Goal: Task Accomplishment & Management: Manage account settings

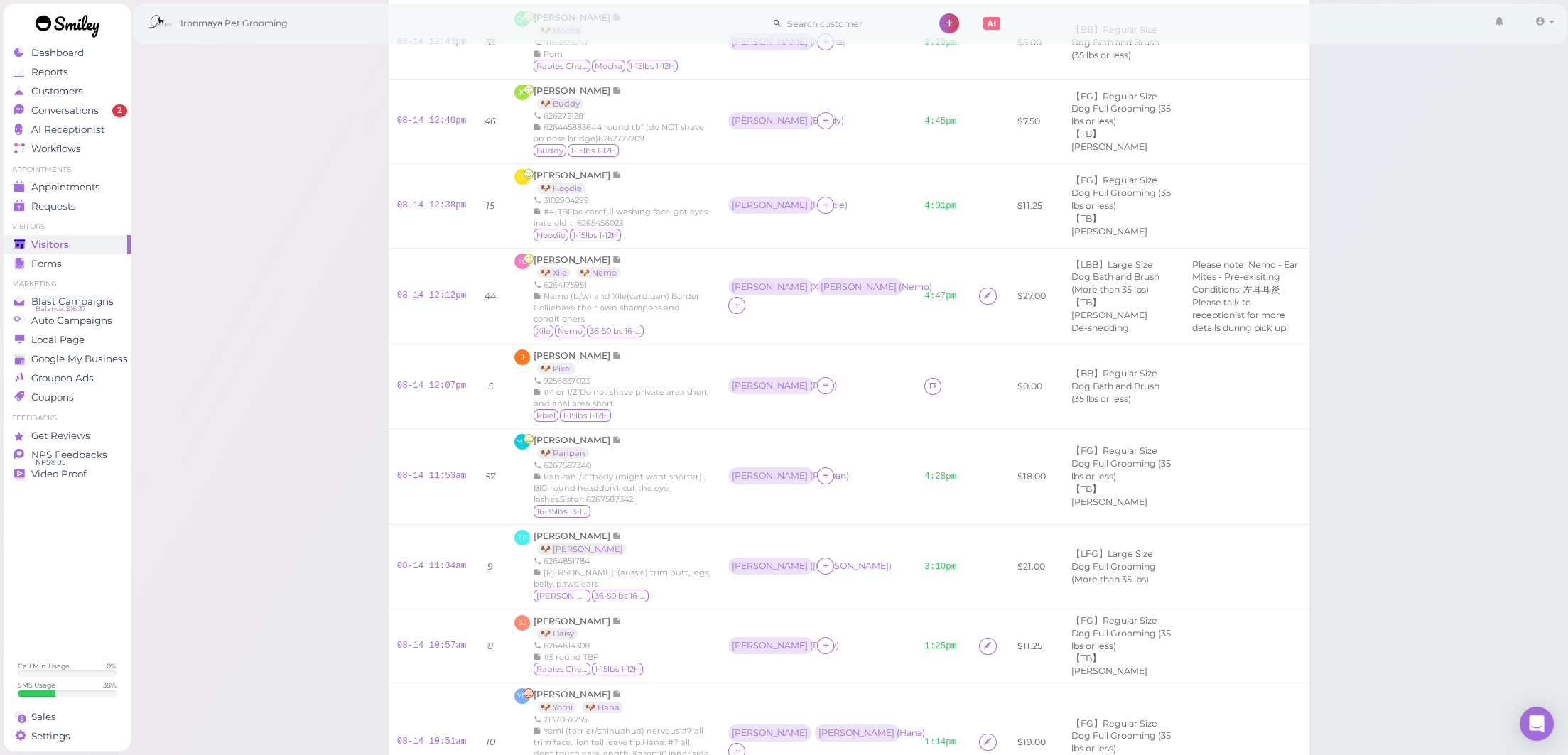
scroll to position [691, 0]
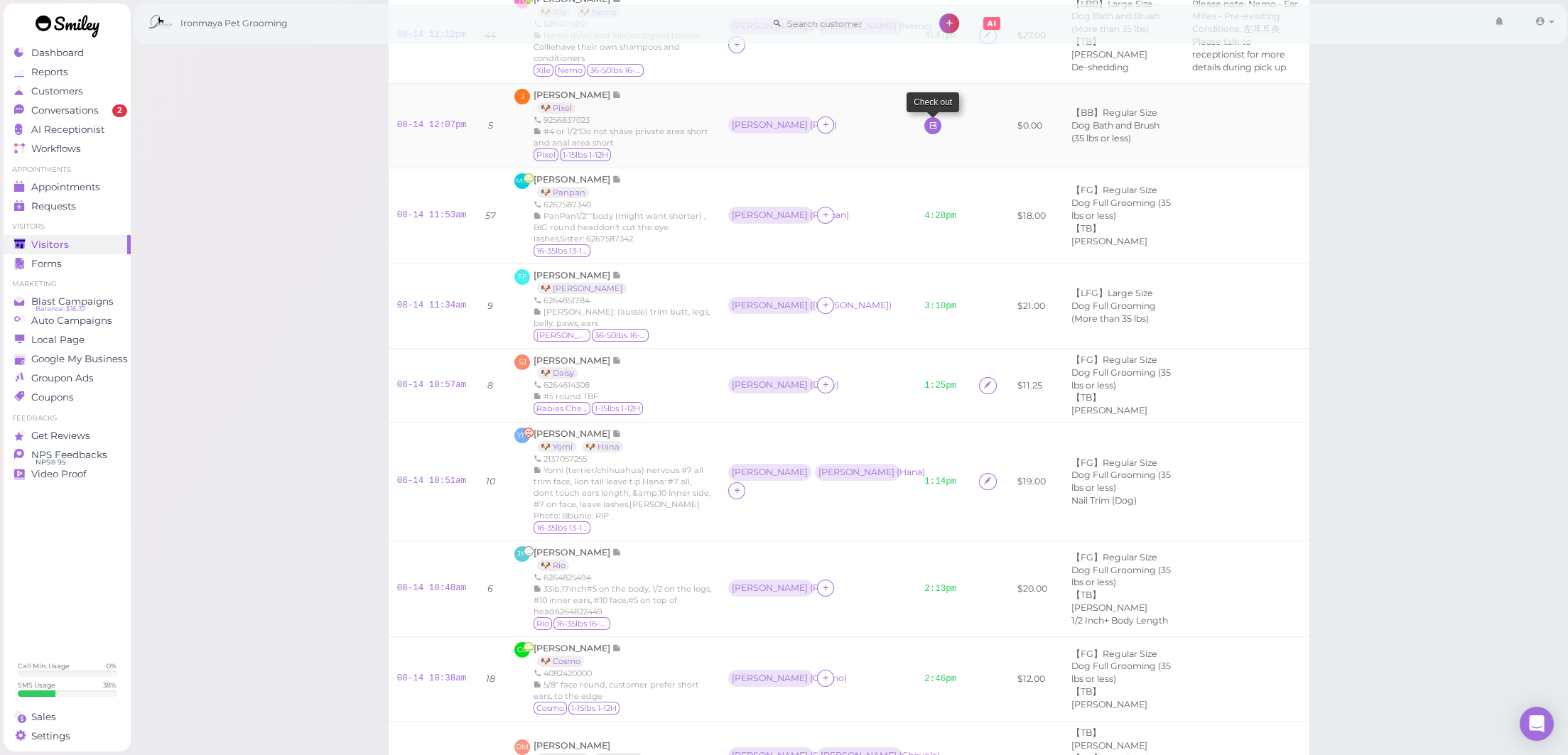
click at [929, 130] on icon at bounding box center [933, 125] width 10 height 10
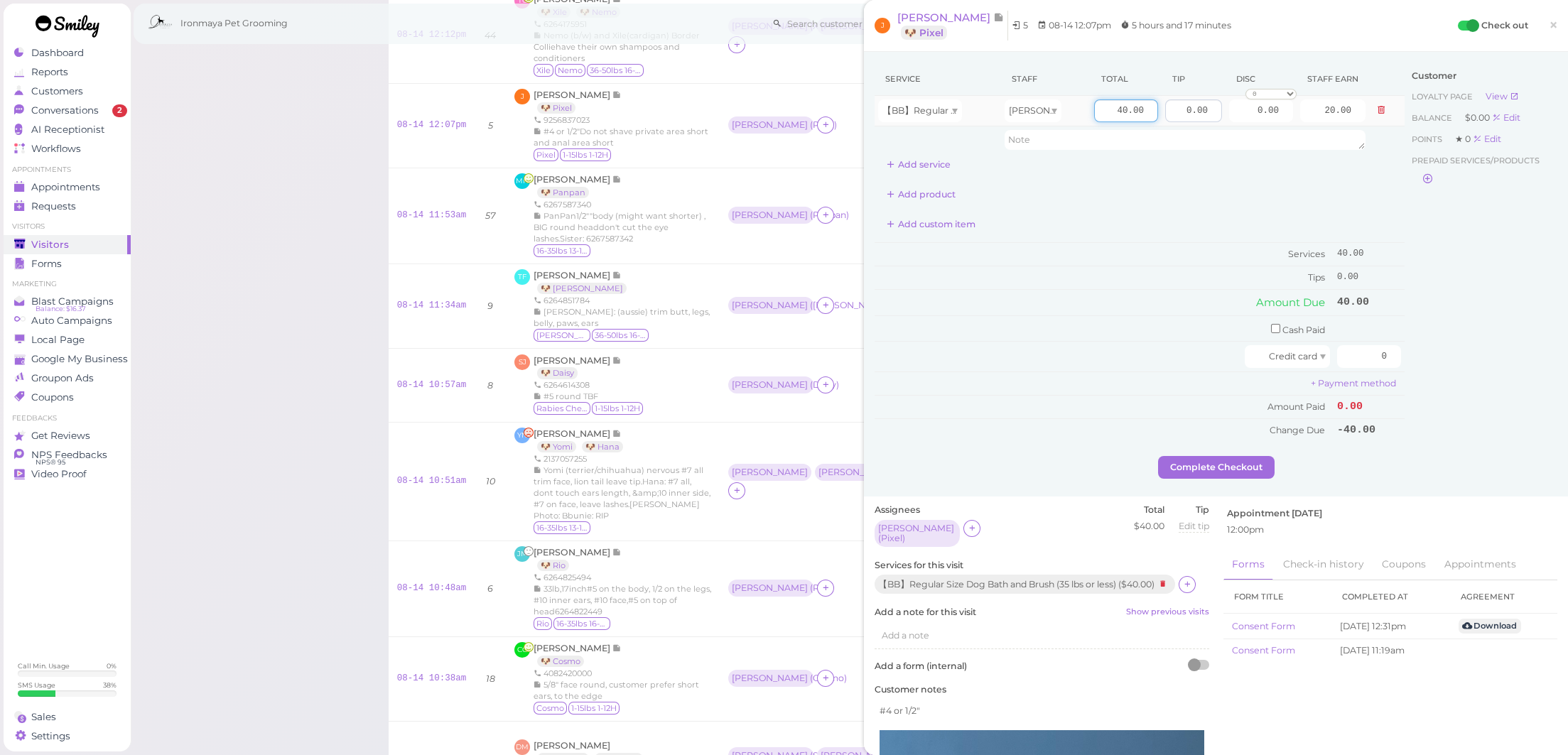
click at [1190, 107] on tr "【BB】Regular Size Dog Bath and Brush (35 lbs or less) Erin 40.00 0.00 0.00 0 10%…" at bounding box center [1139, 111] width 530 height 30
type input "50"
type input "25.00"
drag, startPoint x: 1173, startPoint y: 110, endPoint x: 1358, endPoint y: 125, distance: 185.6
click at [1324, 118] on tr "【BB】Regular Size Dog Bath and Brush (35 lbs or less) Erin 50 0.00 0.00 0 10% of…" at bounding box center [1139, 111] width 530 height 30
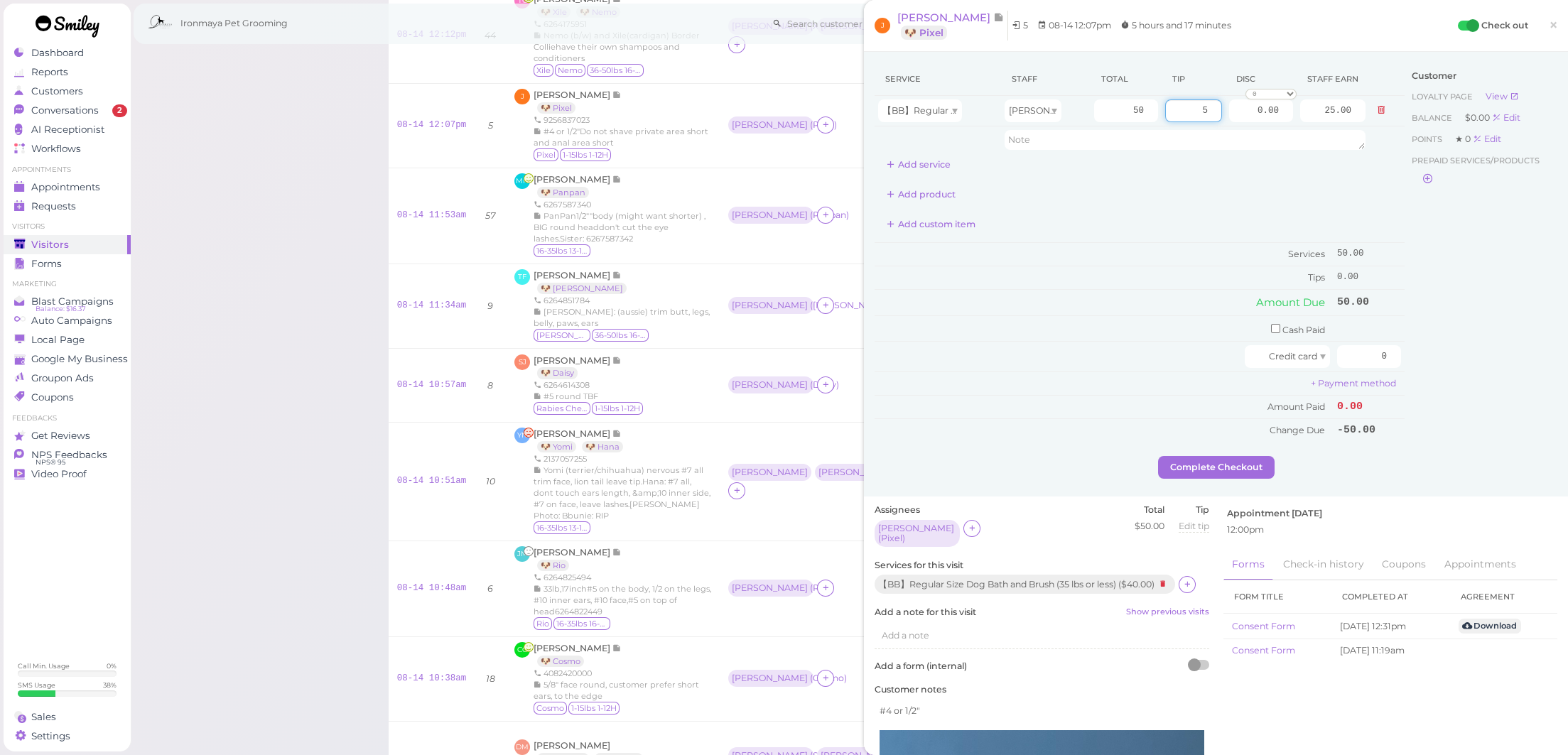
type input "5"
click at [1479, 272] on div "Customer Loyalty page View Balance $0.00 Edit Points ★ 0 Edit Prepaid services/…" at bounding box center [1480, 260] width 153 height 394
drag, startPoint x: 1354, startPoint y: 340, endPoint x: 1485, endPoint y: 355, distance: 131.9
click at [1485, 355] on div "Service Staff Total Tip Disc Staff earn 【BB】Regular Size Dog Bath and Brush (35…" at bounding box center [1216, 260] width 683 height 394
type input "55"
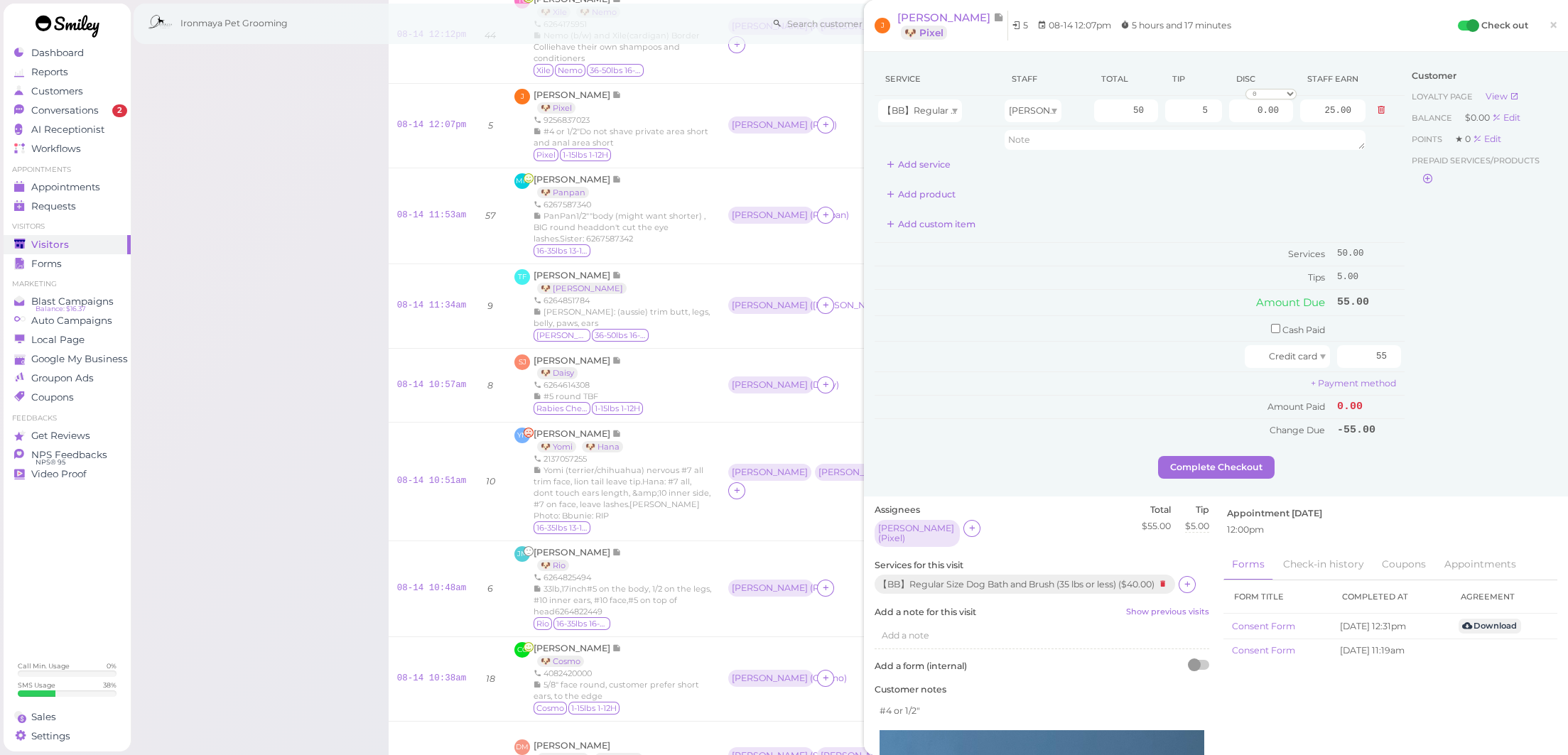
click at [1491, 352] on div "Customer Loyalty page View Balance $0.00 Edit Points ★ 0 Edit Prepaid services/…" at bounding box center [1480, 260] width 153 height 394
click at [1221, 467] on button "Complete Checkout" at bounding box center [1216, 467] width 116 height 23
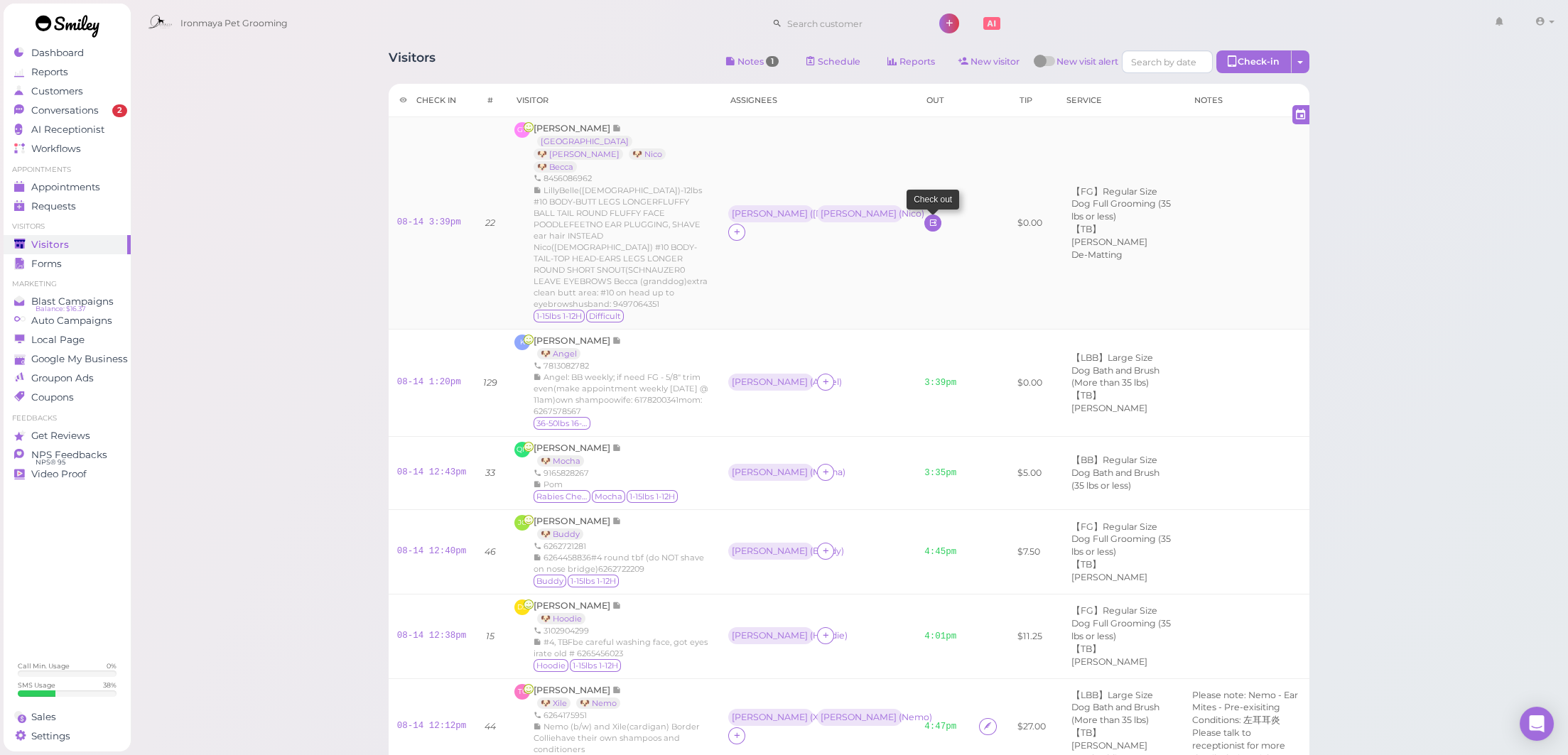
click at [929, 228] on icon at bounding box center [933, 222] width 10 height 10
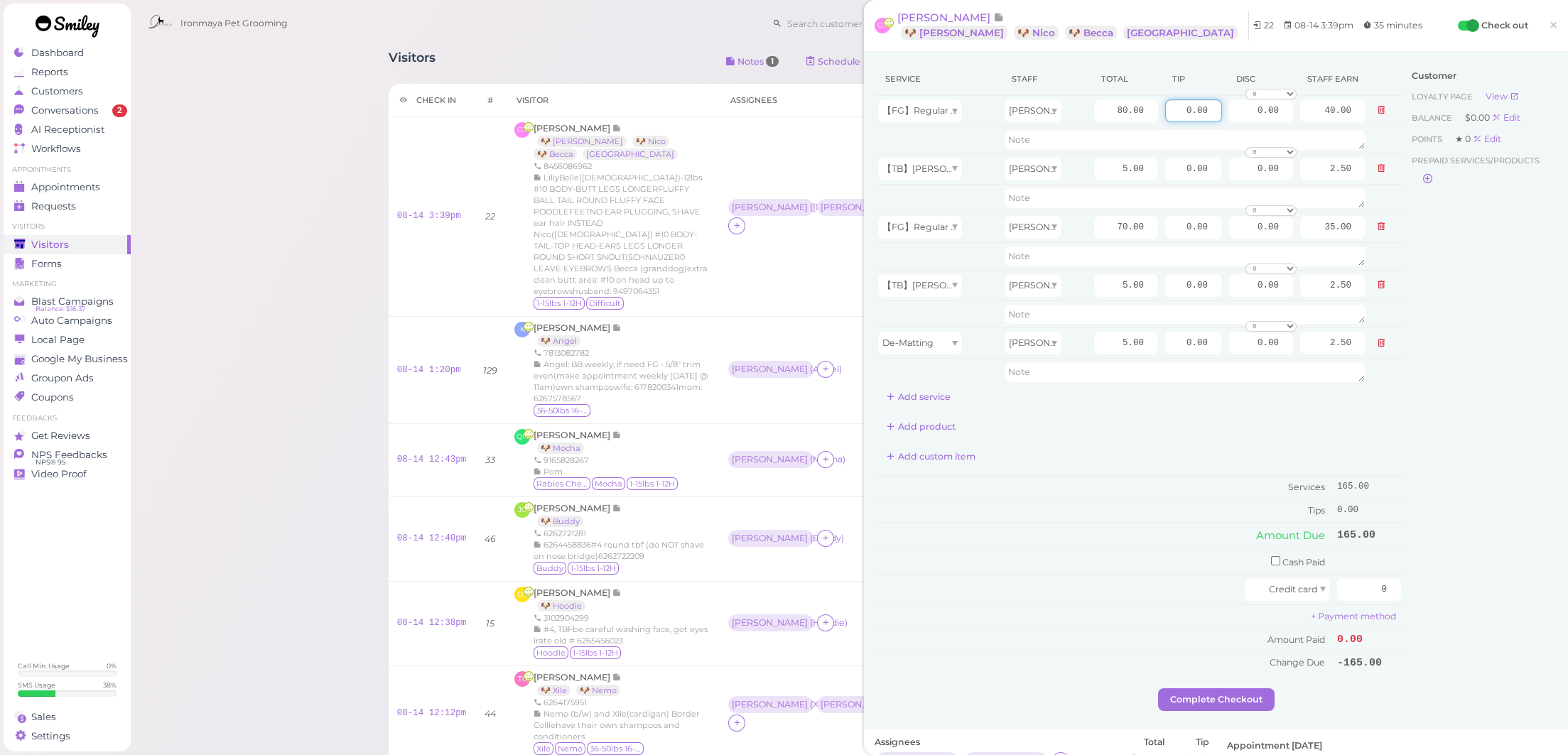
drag, startPoint x: 1175, startPoint y: 112, endPoint x: 1112, endPoint y: 94, distance: 65.5
click at [1334, 109] on tr "【FG】Regular Size Dog Full Grooming (35 lbs or less) Emma 80.00 0.00 0.00 0 10% …" at bounding box center [1139, 111] width 530 height 30
type input "15.45"
click at [1476, 270] on div "Customer Loyalty page View Balance $0.00 Edit Points ★ 0 Edit Prepaid services/…" at bounding box center [1480, 376] width 153 height 626
drag, startPoint x: 1174, startPoint y: 223, endPoint x: 1193, endPoint y: 227, distance: 19.4
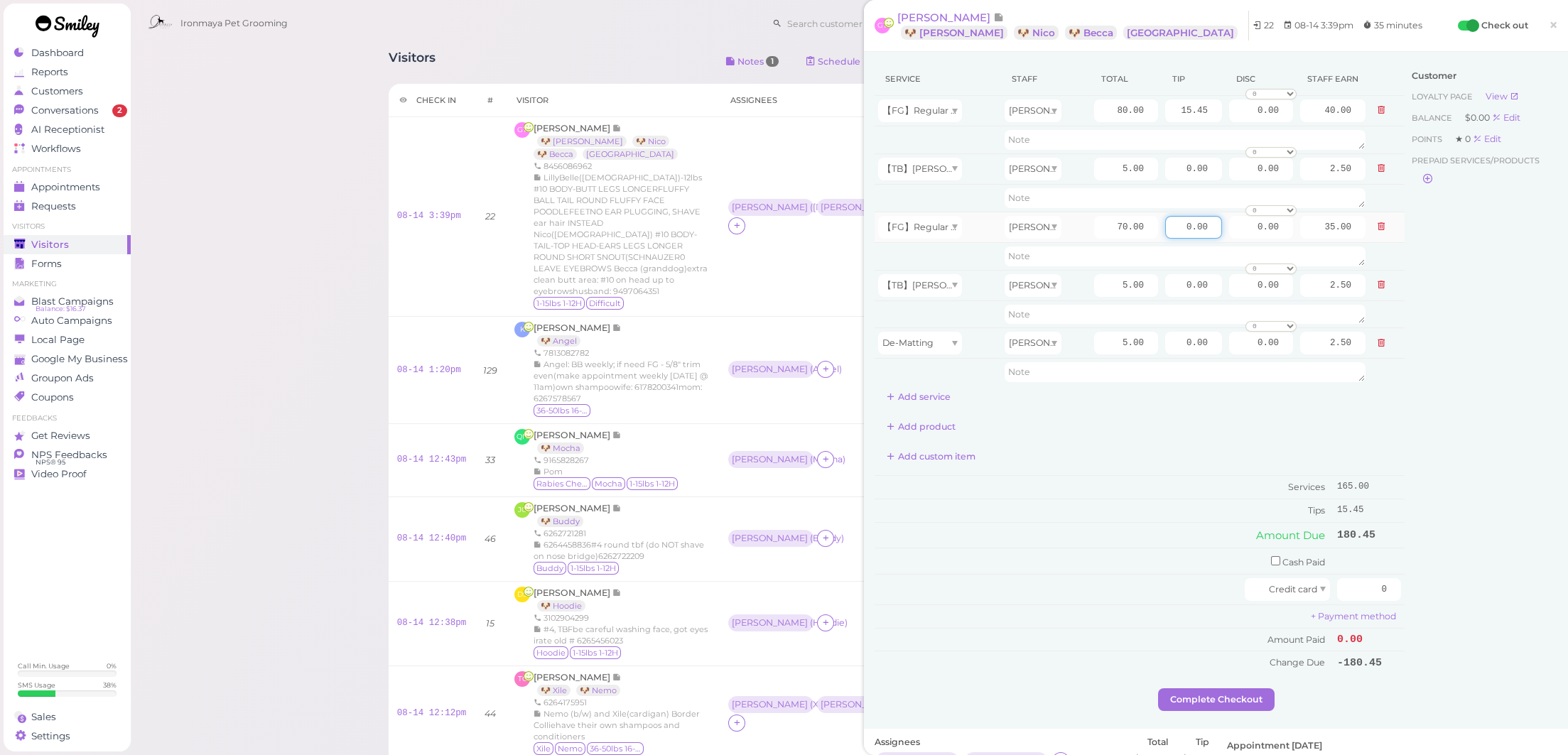
click at [1193, 227] on input "0.00" at bounding box center [1194, 227] width 57 height 23
click at [1174, 227] on input "0.00" at bounding box center [1194, 227] width 57 height 23
drag, startPoint x: 1176, startPoint y: 225, endPoint x: 1237, endPoint y: 225, distance: 61.0
click at [1237, 225] on tr "【FG】Regular Size Dog Full Grooming (35 lbs or less) Amy 70.00 0.00 0.00 0 10% o…" at bounding box center [1139, 227] width 530 height 30
type input "14.55"
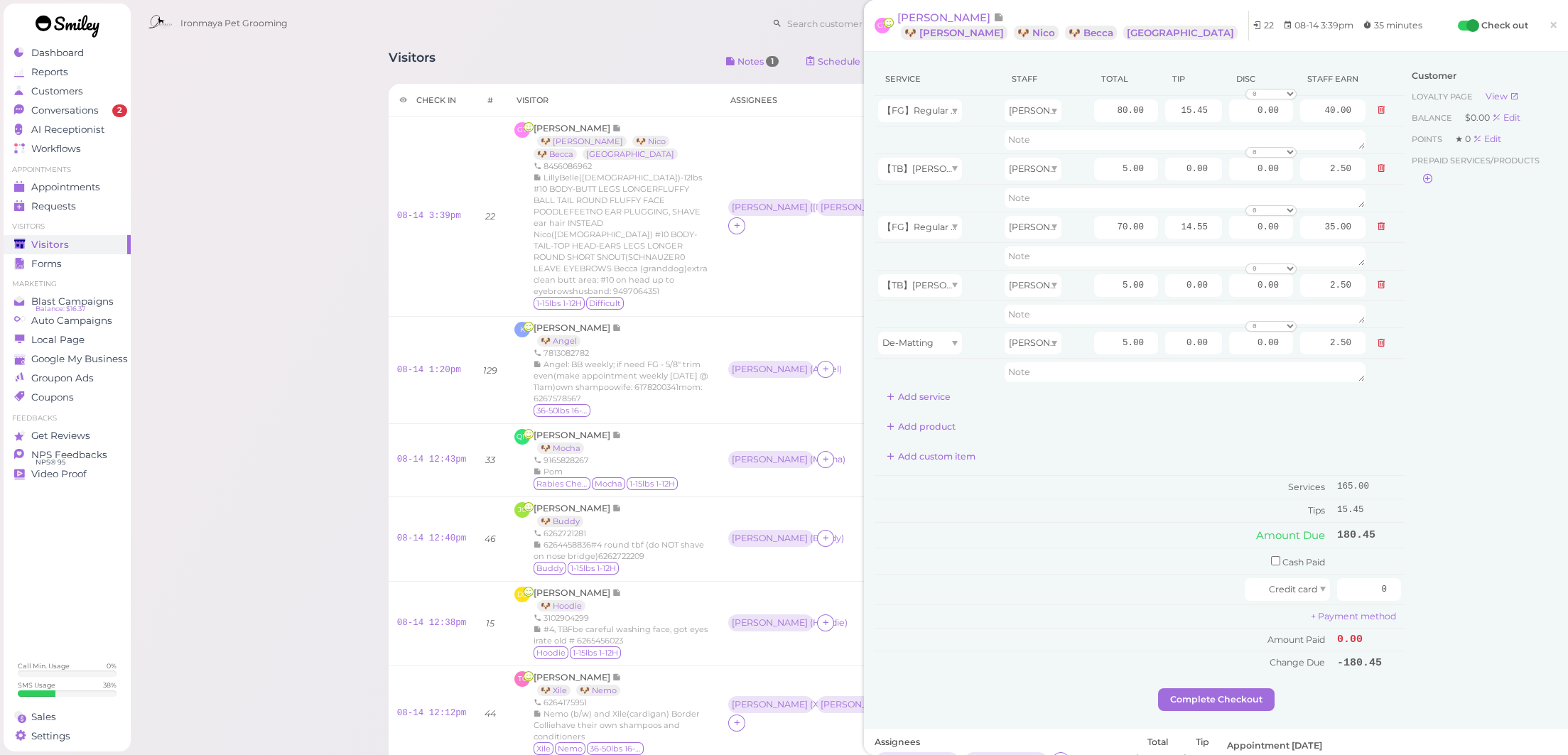
click at [1452, 381] on div "Customer Loyalty page View Balance $0.00 Edit Points ★ 0 Edit Prepaid services/…" at bounding box center [1480, 376] width 153 height 626
click at [1416, 453] on div "Customer Loyalty page View Balance $0.00 Edit Points ★ 0 Edit Prepaid services/…" at bounding box center [1480, 376] width 153 height 626
drag, startPoint x: 1351, startPoint y: 577, endPoint x: 1454, endPoint y: 586, distance: 103.4
click at [1454, 586] on div "Service Staff Total Tip Disc Staff earn 【FG】Regular Size Dog Full Grooming (35 …" at bounding box center [1216, 376] width 683 height 626
type input "195"
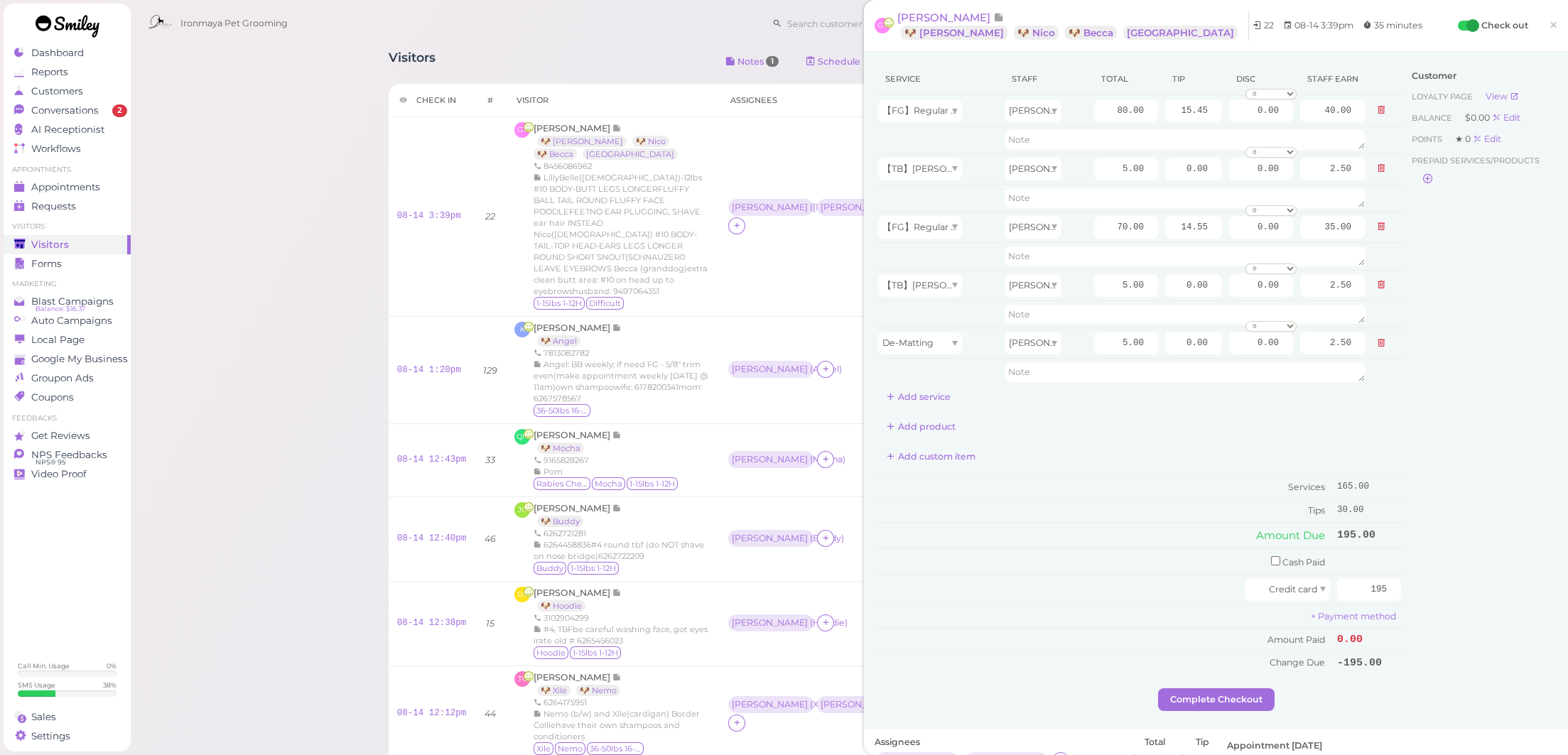
click at [1443, 595] on div "Customer Loyalty page View Balance $0.00 Edit Points ★ 0 Edit Prepaid services/…" at bounding box center [1480, 376] width 153 height 626
click at [1197, 689] on button "Complete Checkout" at bounding box center [1216, 700] width 116 height 23
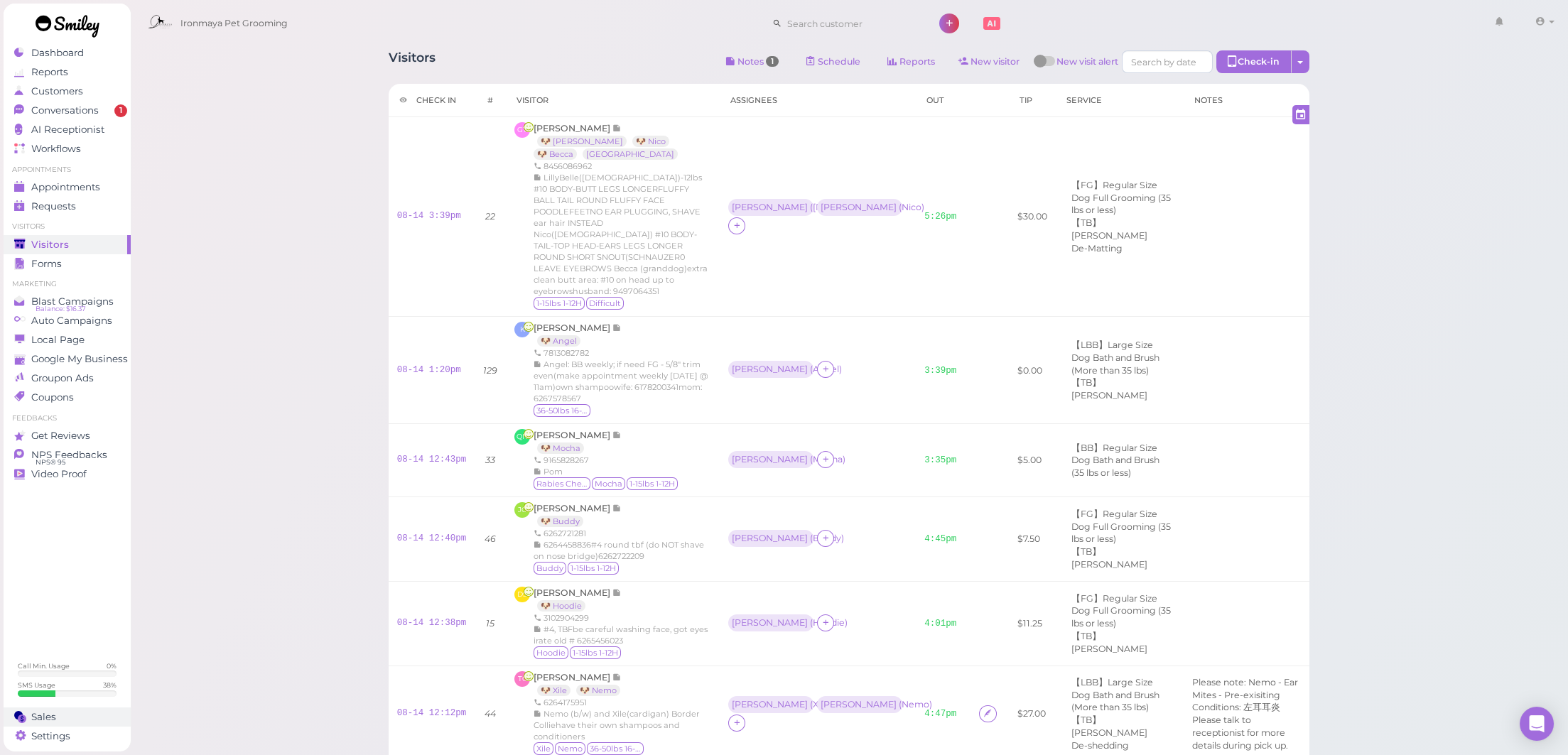
click at [57, 718] on div "Sales" at bounding box center [66, 716] width 103 height 12
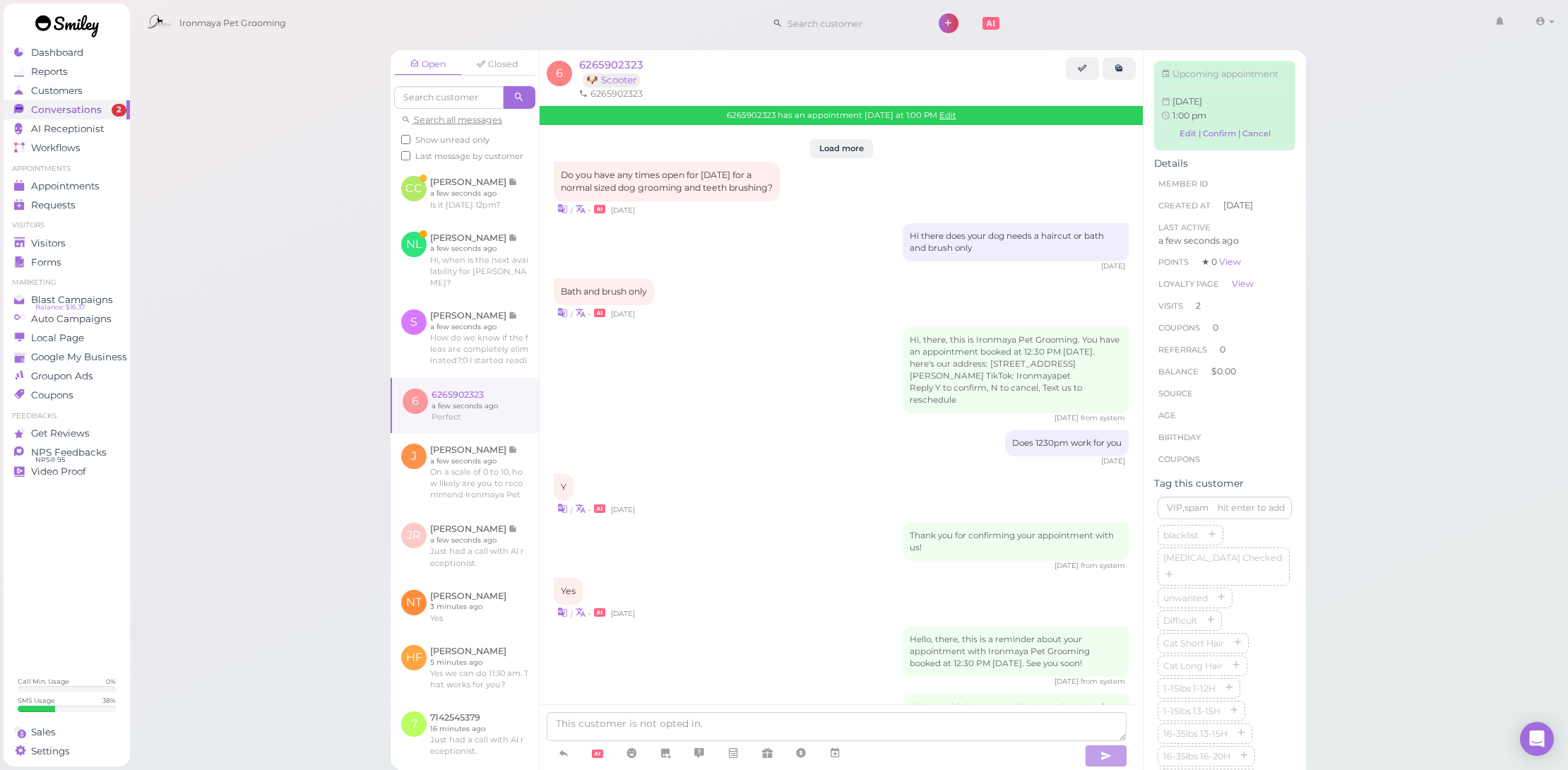
scroll to position [1587, 0]
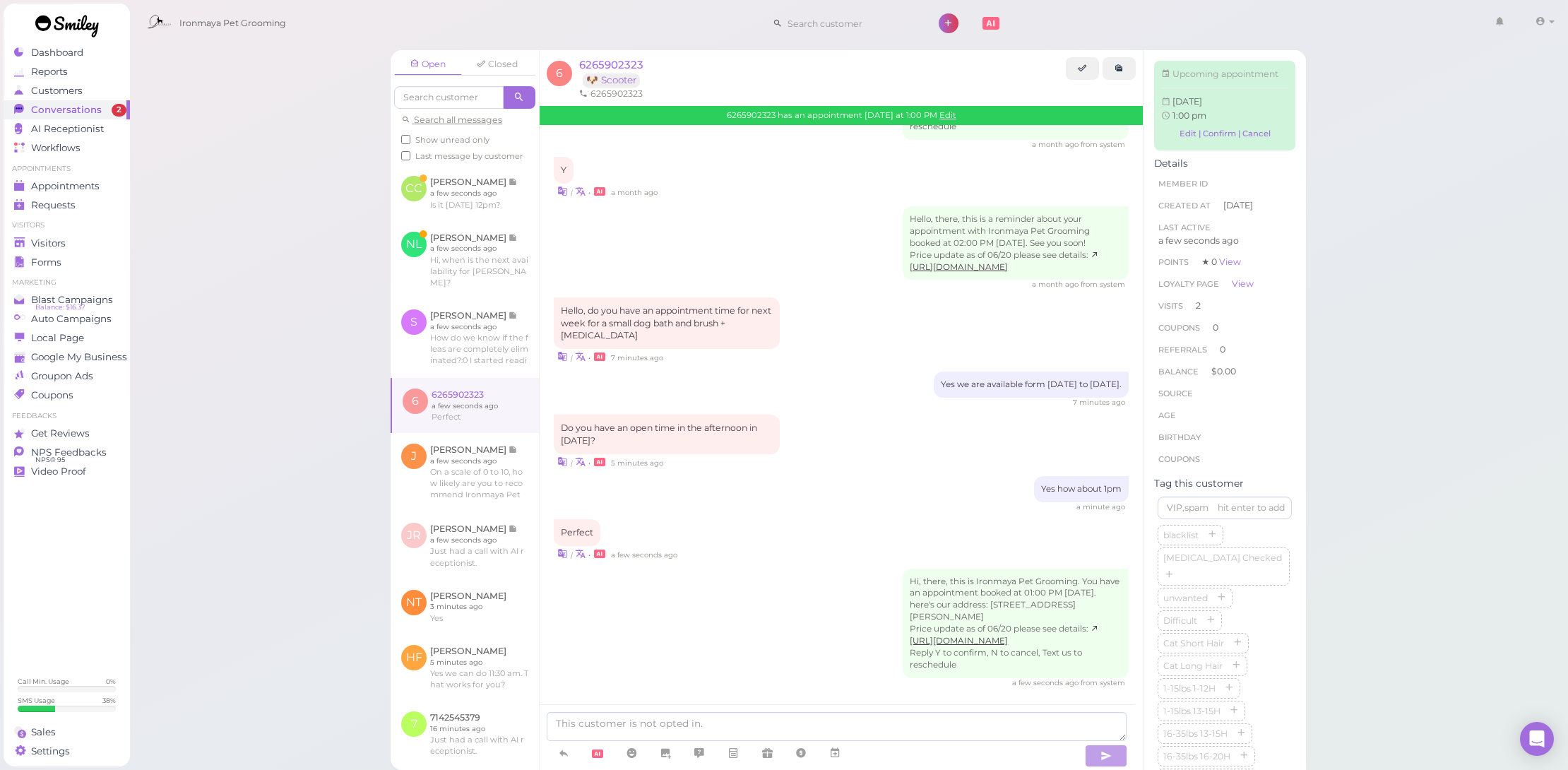
click at [771, 551] on div "| • a few seconds ago" at bounding box center [841, 553] width 575 height 15
click at [464, 289] on link at bounding box center [464, 260] width 148 height 78
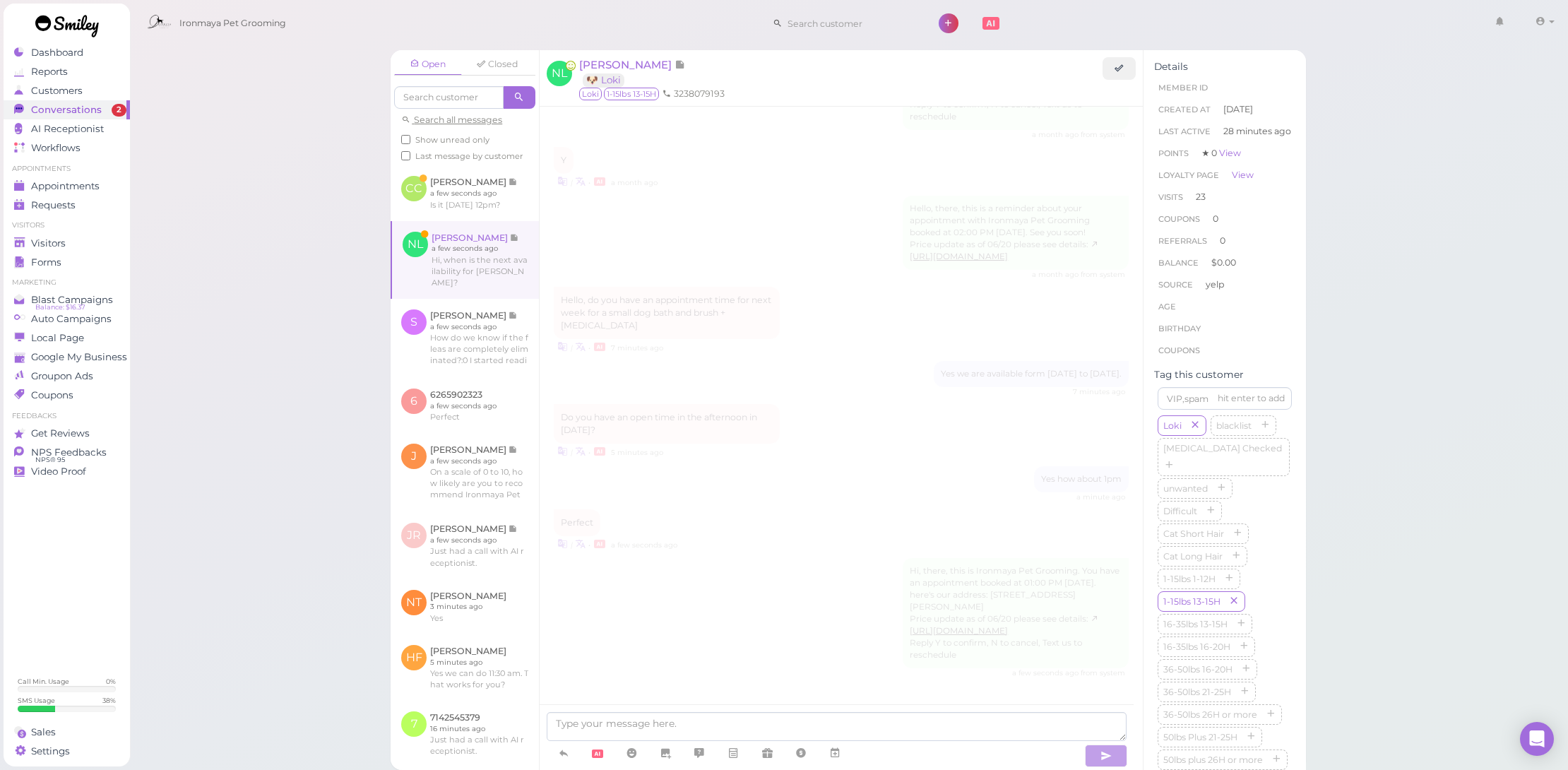
scroll to position [1449, 0]
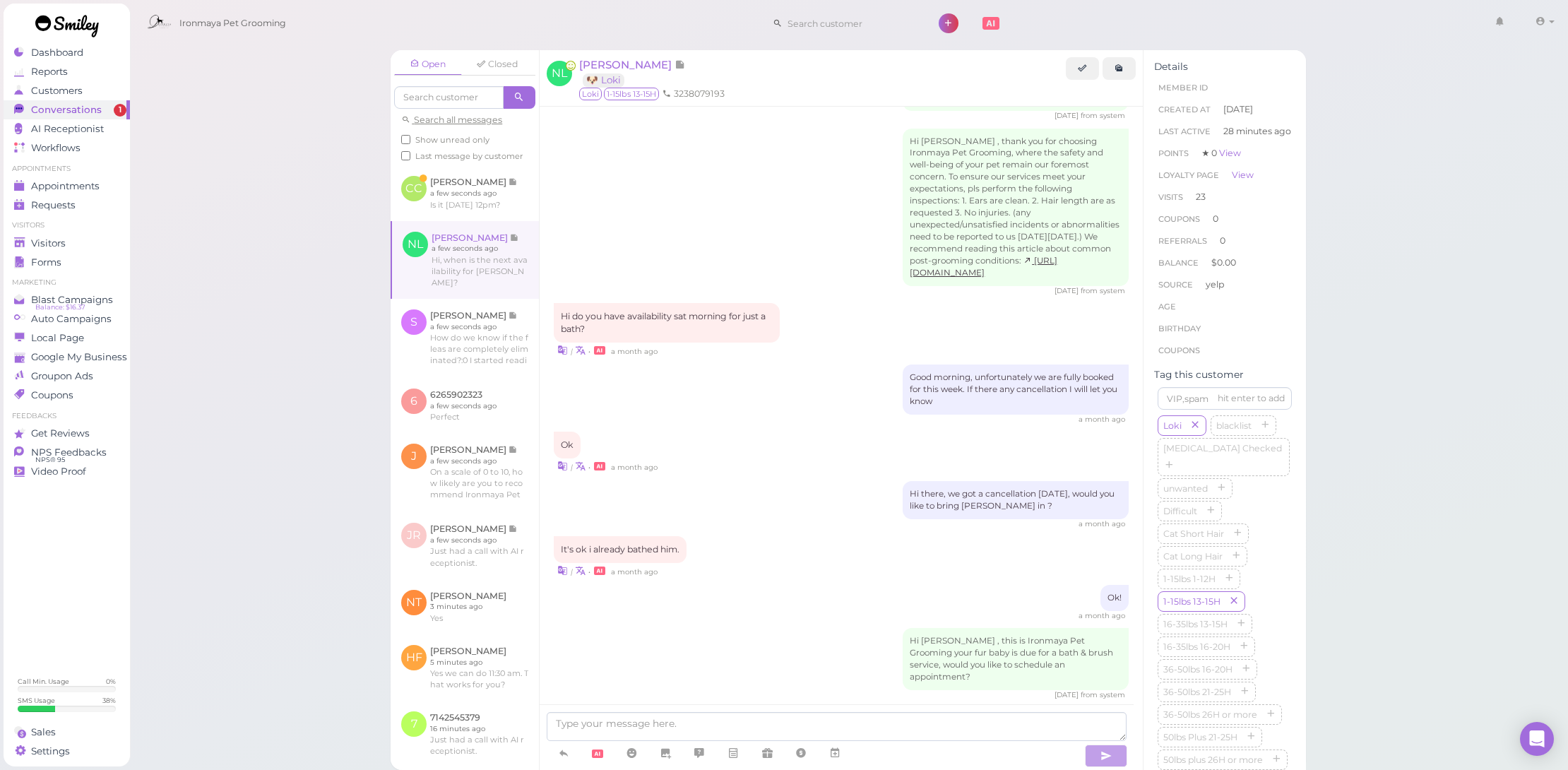
click at [629, 65] on span "[PERSON_NAME]" at bounding box center [626, 64] width 96 height 13
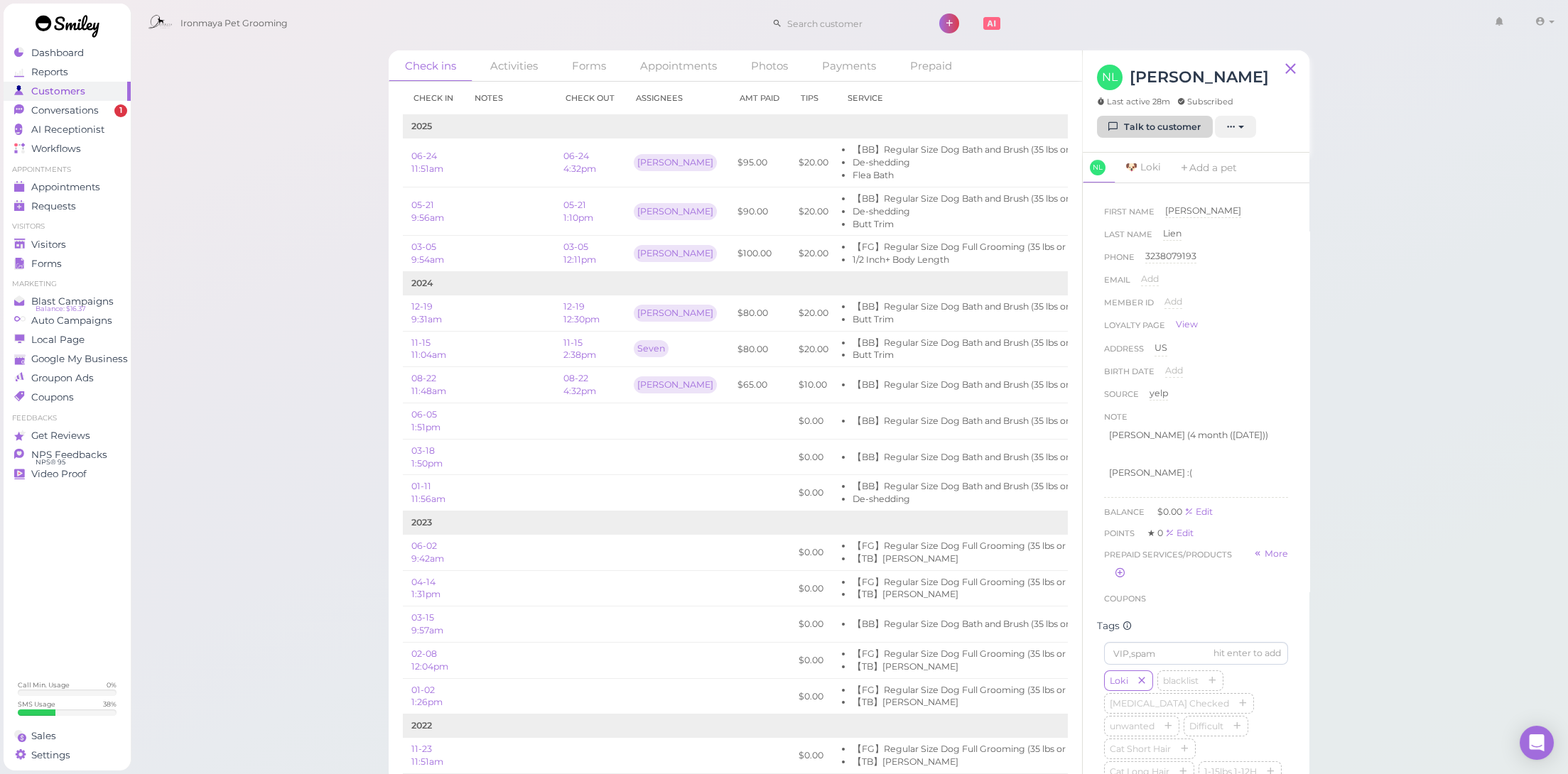
click at [1104, 128] on link "Talk to customer" at bounding box center [1155, 127] width 116 height 23
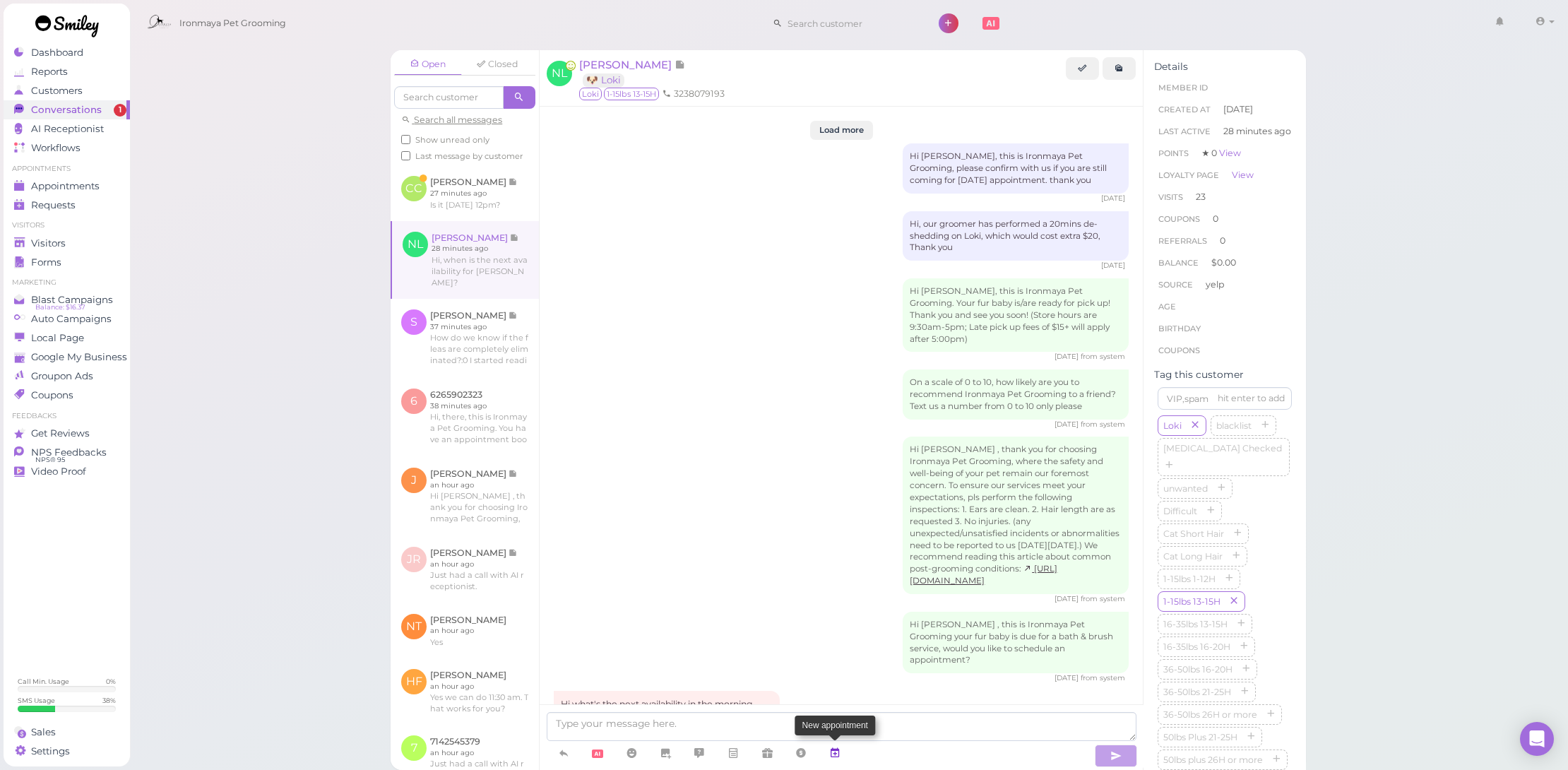
scroll to position [1449, 0]
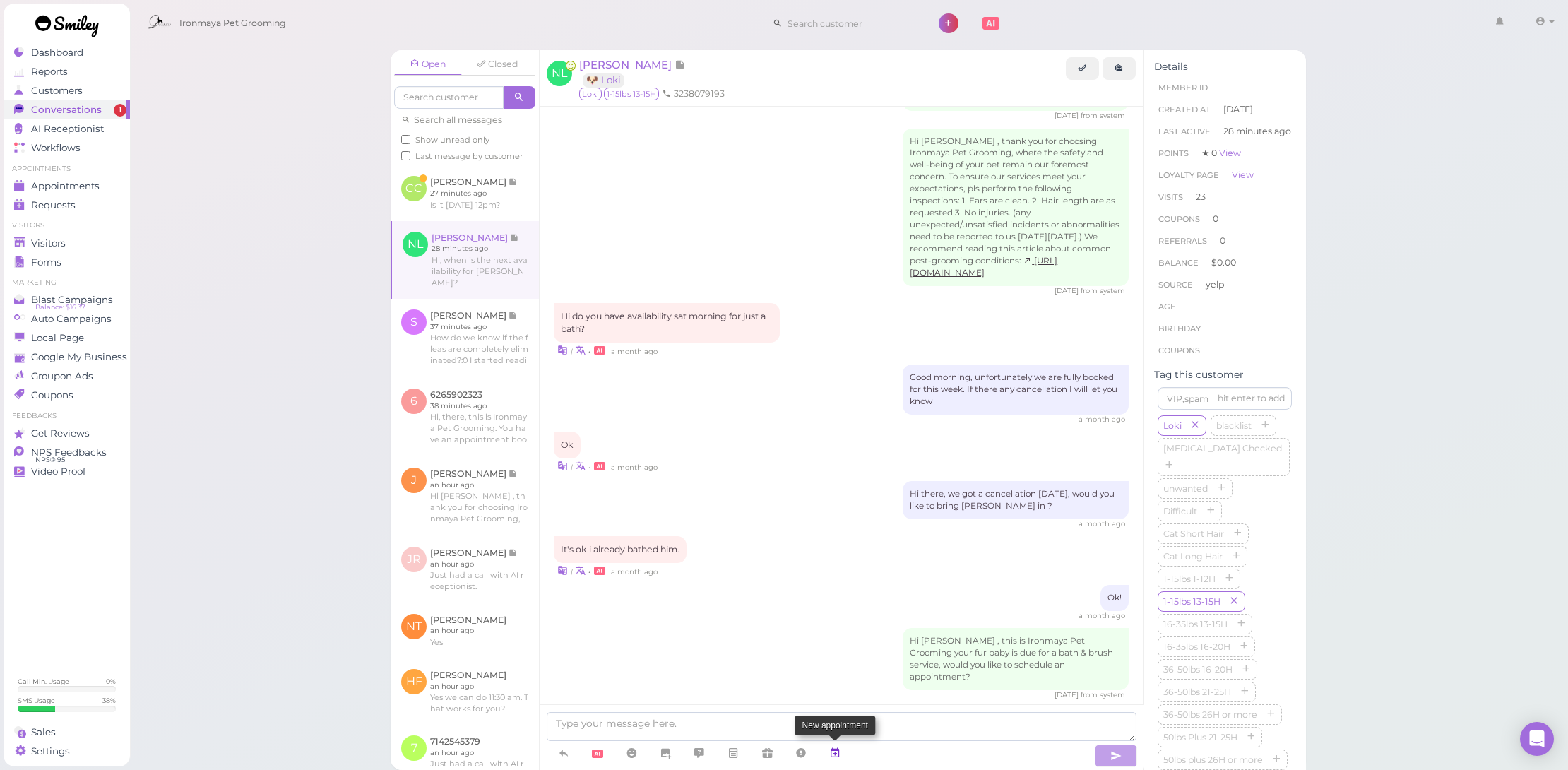
click at [830, 753] on icon at bounding box center [835, 753] width 11 height 14
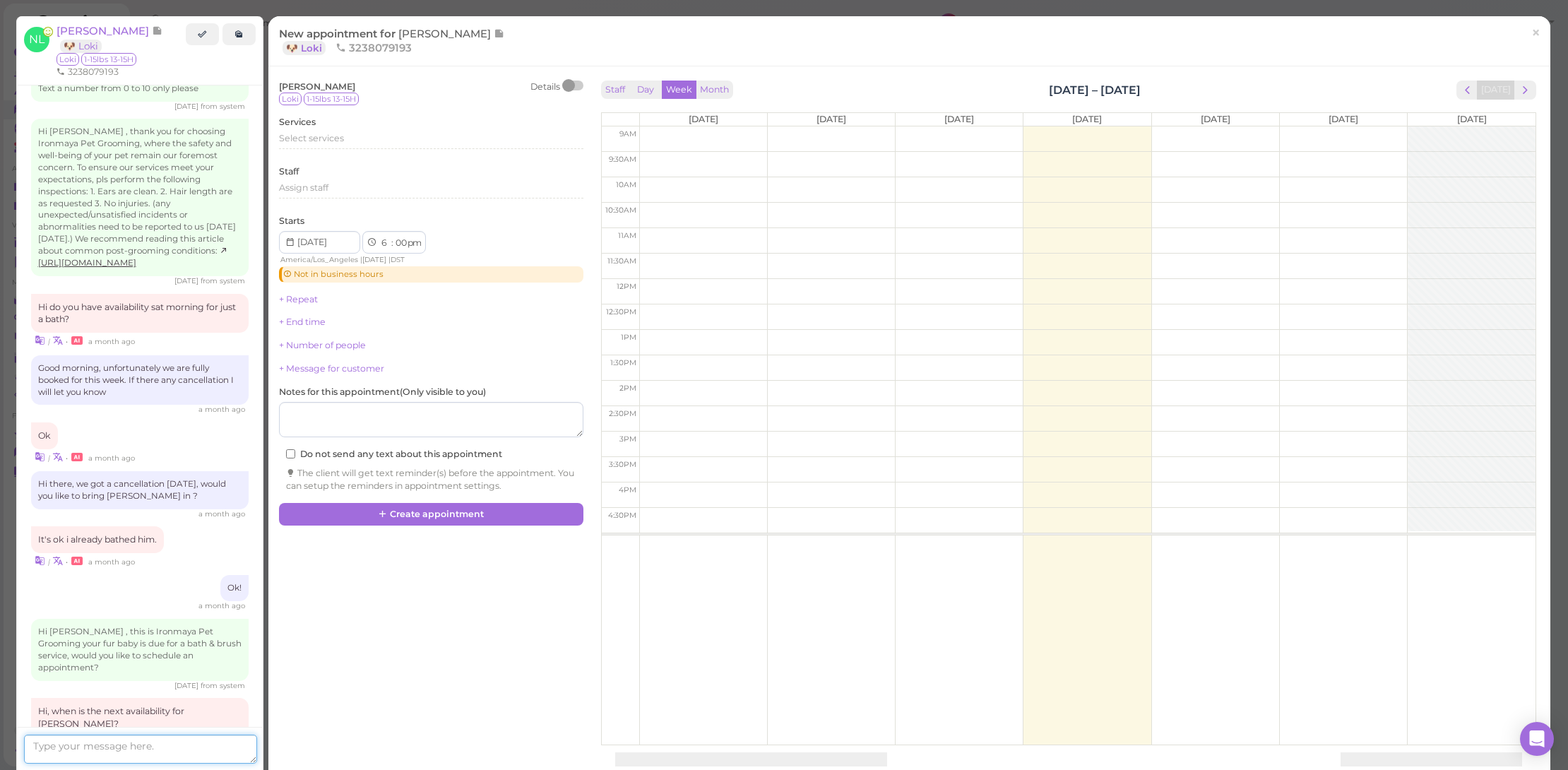
click at [168, 749] on textarea at bounding box center [140, 749] width 233 height 29
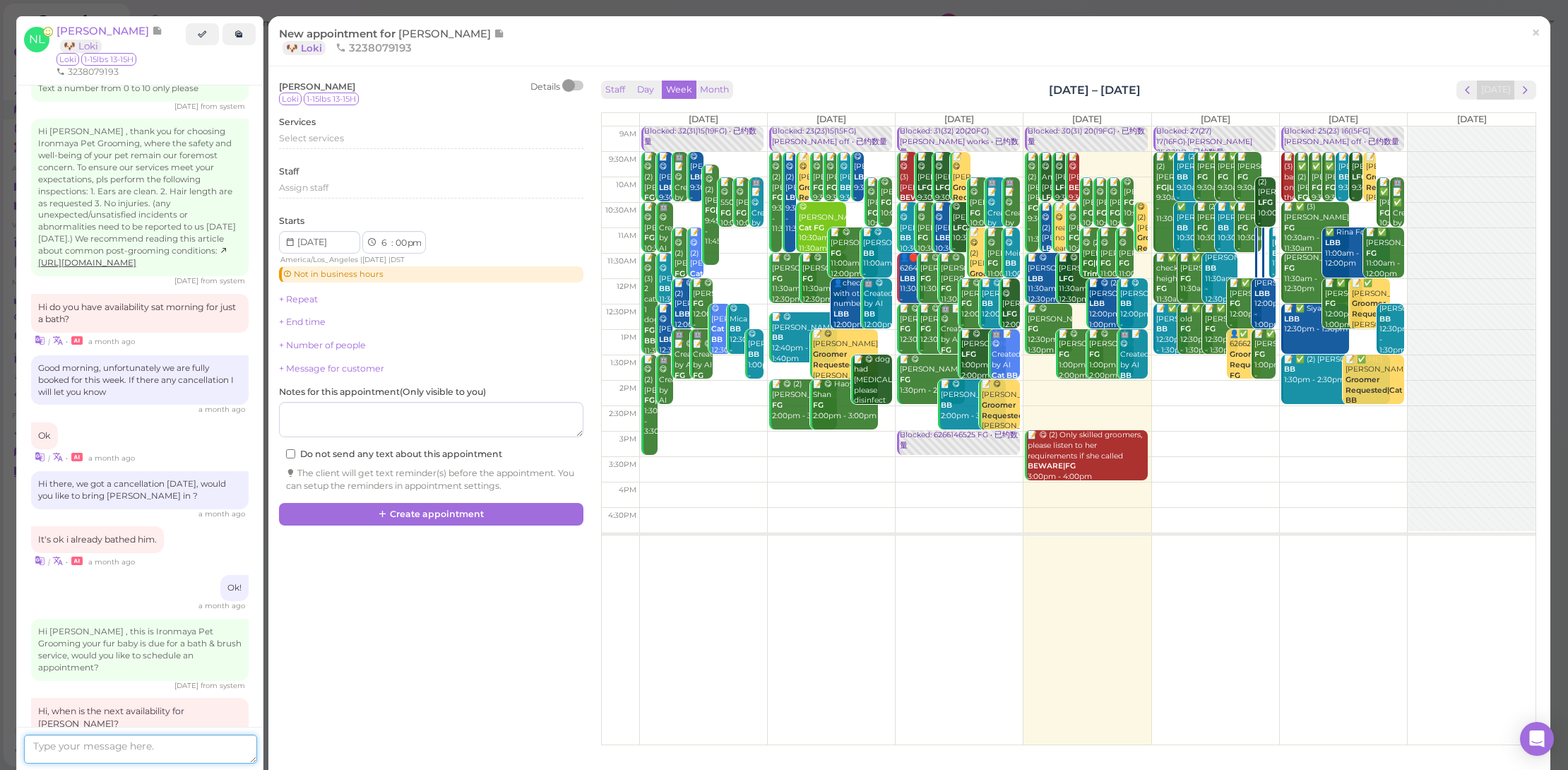
click at [116, 743] on textarea at bounding box center [140, 749] width 233 height 29
type textarea "[DATE].^^"
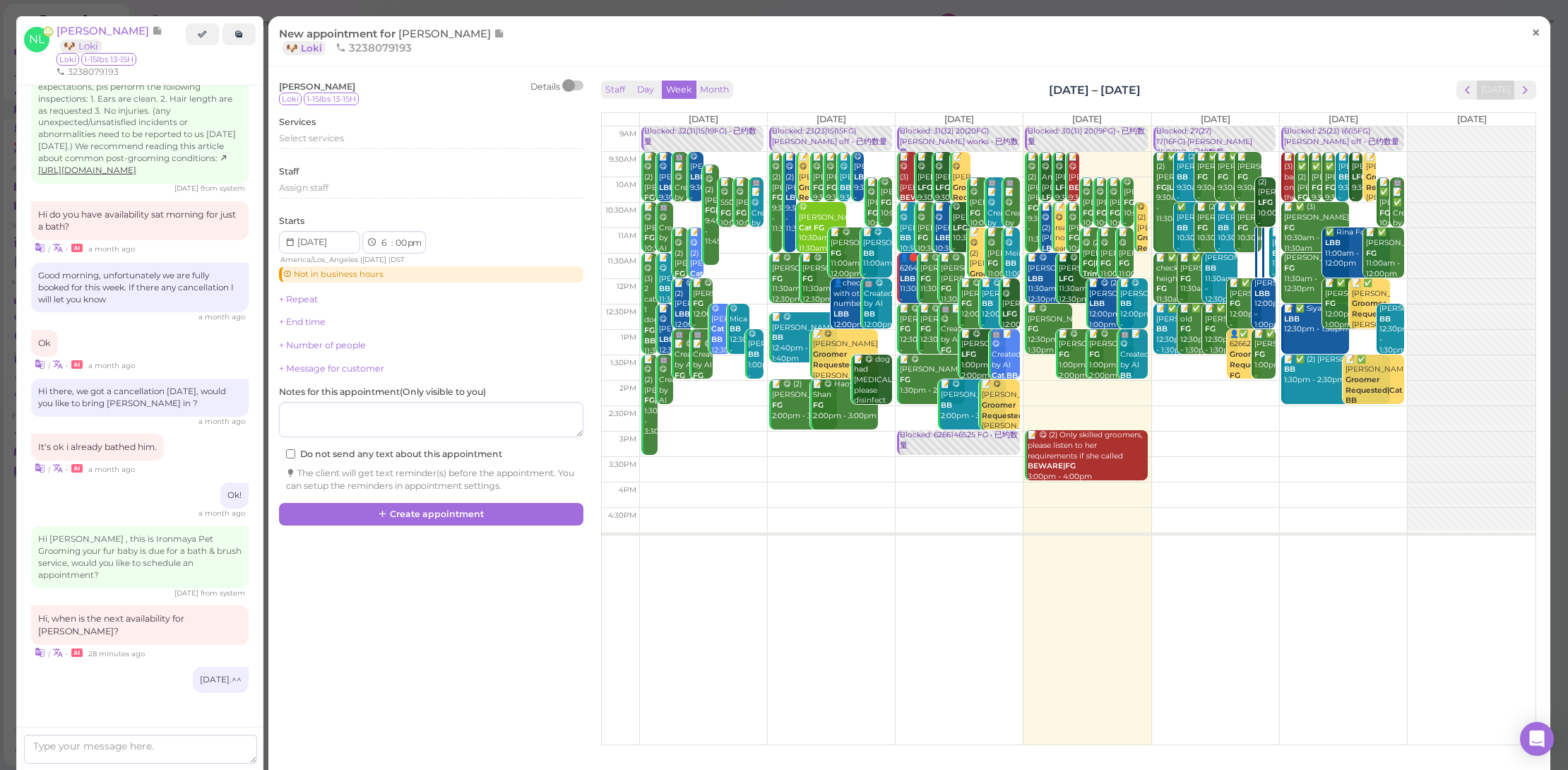
click at [1534, 38] on link "×" at bounding box center [1536, 33] width 26 height 33
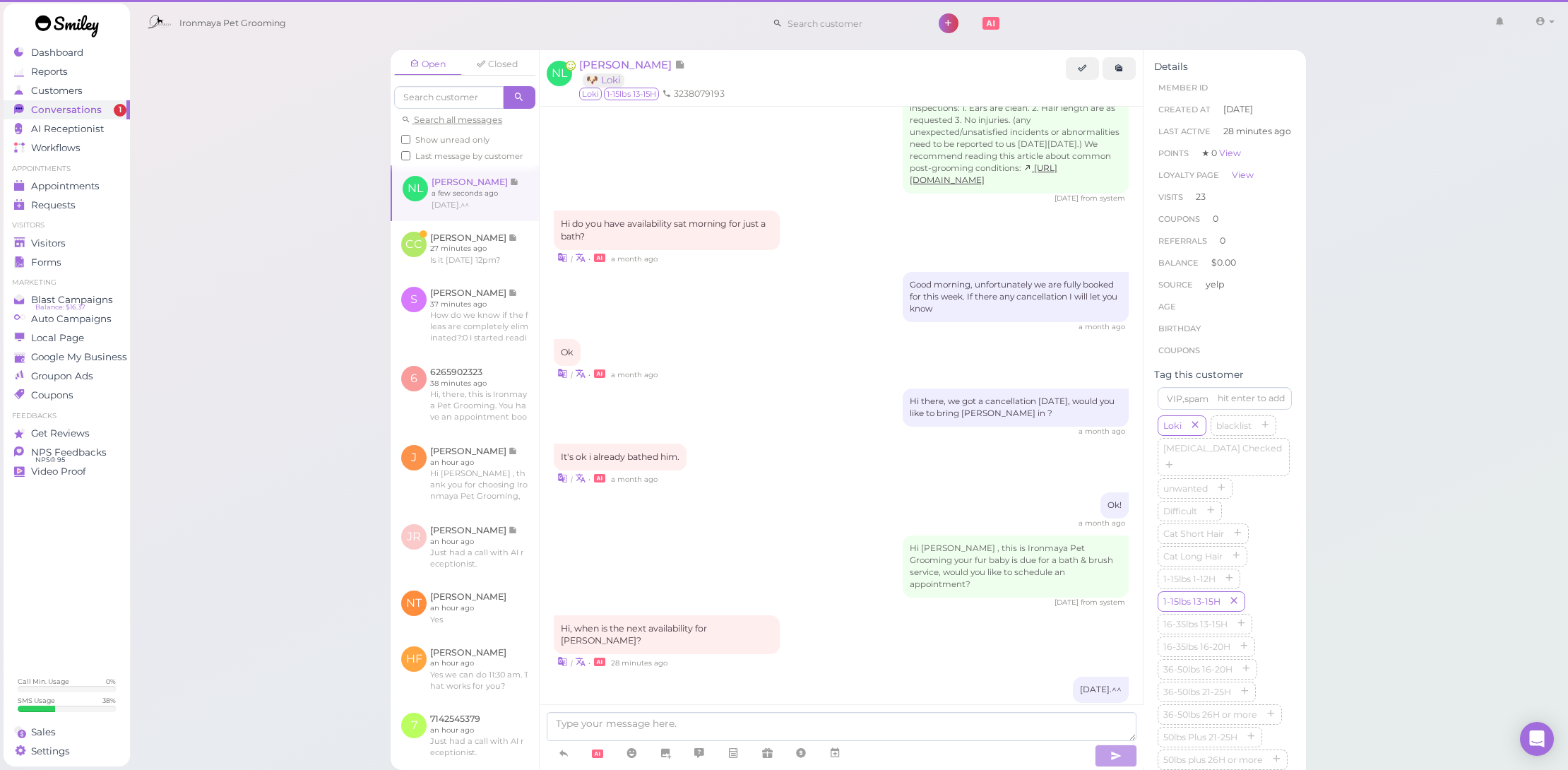
scroll to position [1482, 0]
